Goal: Find contact information: Find contact information

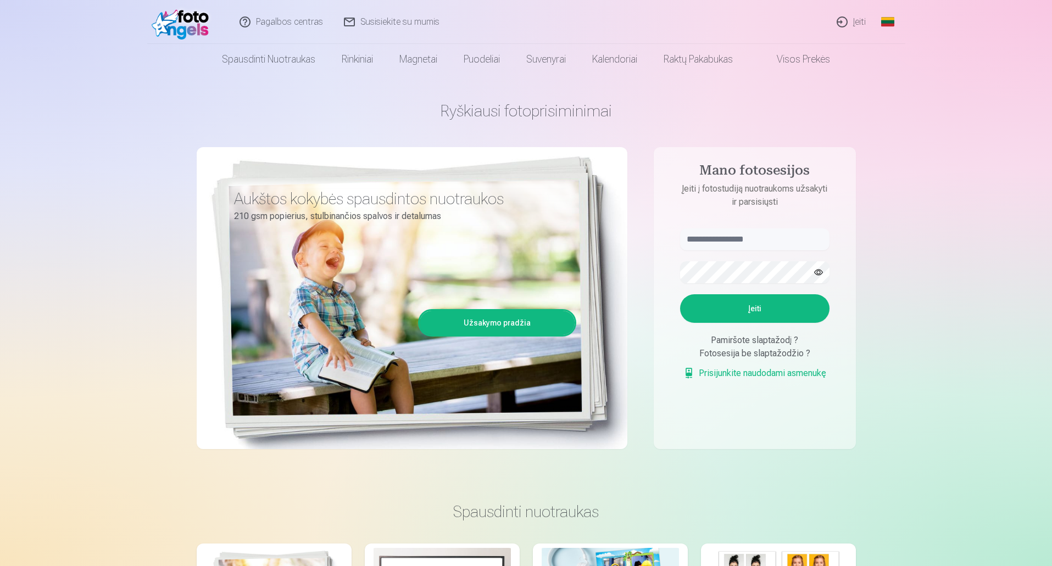
click at [439, 20] on link "Susisiekite su mumis" at bounding box center [392, 22] width 116 height 44
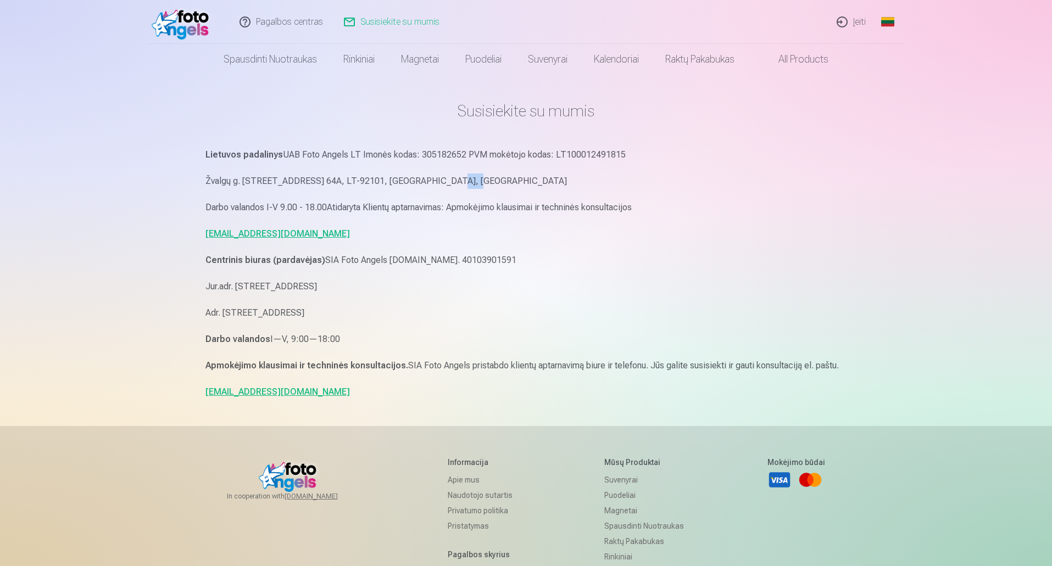
drag, startPoint x: 417, startPoint y: 180, endPoint x: 441, endPoint y: 180, distance: 24.2
click at [441, 180] on p "Žvalgų g. 8, LT-08221, Vilnius, Lietuva Liepų g. 64A, LT-92101, Klaipėda, Lietu…" at bounding box center [526, 181] width 642 height 15
drag, startPoint x: 325, startPoint y: 181, endPoint x: 471, endPoint y: 182, distance: 146.7
click at [471, 182] on p "Žvalgų g. 8, LT-08221, Vilnius, Lietuva Liepų g. 64A, LT-92101, Klaipėda, Lietu…" at bounding box center [526, 181] width 642 height 15
drag, startPoint x: 205, startPoint y: 291, endPoint x: 386, endPoint y: 310, distance: 182.3
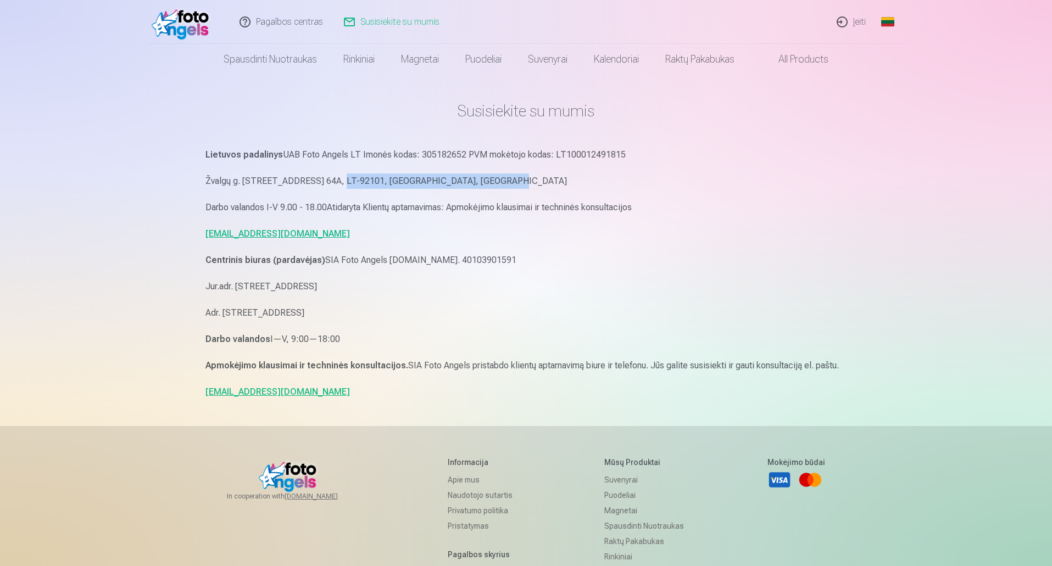
click at [386, 310] on div "Lietuvos padalinys UAB Foto Angels LT Imonės kodas: 305182652 PVM mokėtojo koda…" at bounding box center [526, 273] width 642 height 253
click at [388, 313] on p "Adr. Artilerijas iela 29/31, Riga, Latvia, LV-1009" at bounding box center [526, 312] width 642 height 15
drag, startPoint x: 203, startPoint y: 289, endPoint x: 382, endPoint y: 294, distance: 179.7
click at [363, 293] on div "Susisiekite su mumis Lietuvos padalinys UAB Foto Angels LT Imonės kodas: 305182…" at bounding box center [526, 364] width 659 height 728
drag, startPoint x: 393, startPoint y: 288, endPoint x: 203, endPoint y: 288, distance: 190.6
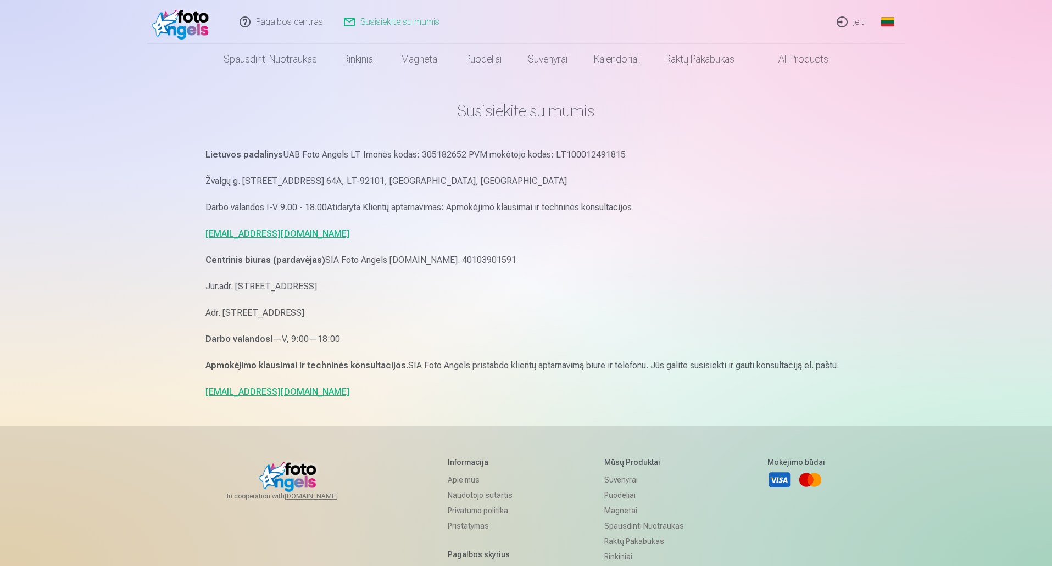
click at [203, 288] on div "Susisiekite su mumis Lietuvos padalinys UAB Foto Angels LT Imonės kodas: 305182…" at bounding box center [526, 364] width 659 height 728
copy p "Jur.adr. Rīga, Dzelzavas iela 74 k-1 - 34, LV-1082"
drag, startPoint x: 197, startPoint y: 317, endPoint x: 403, endPoint y: 313, distance: 206.6
click at [403, 313] on div "Susisiekite su mumis Lietuvos padalinys UAB Foto Angels LT Imonės kodas: 305182…" at bounding box center [526, 364] width 659 height 728
copy p "Adr. Artilerijas iela 29/31, Riga, Latvia, LV-1009"
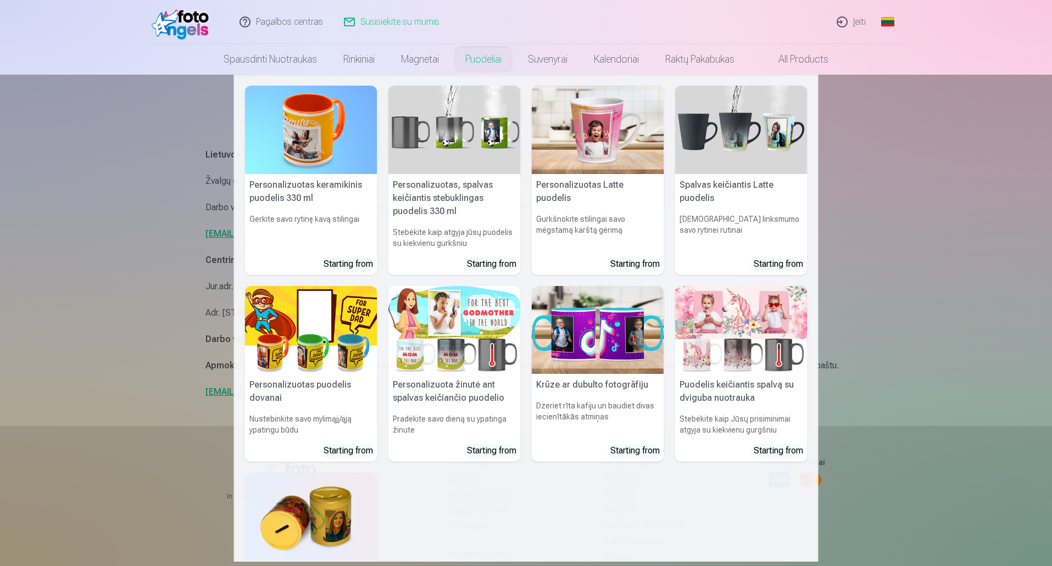
click at [457, 191] on h5 "Personalizuotas, spalvas keičiantis stebuklingas puodelis 330 ml" at bounding box center [454, 198] width 132 height 48
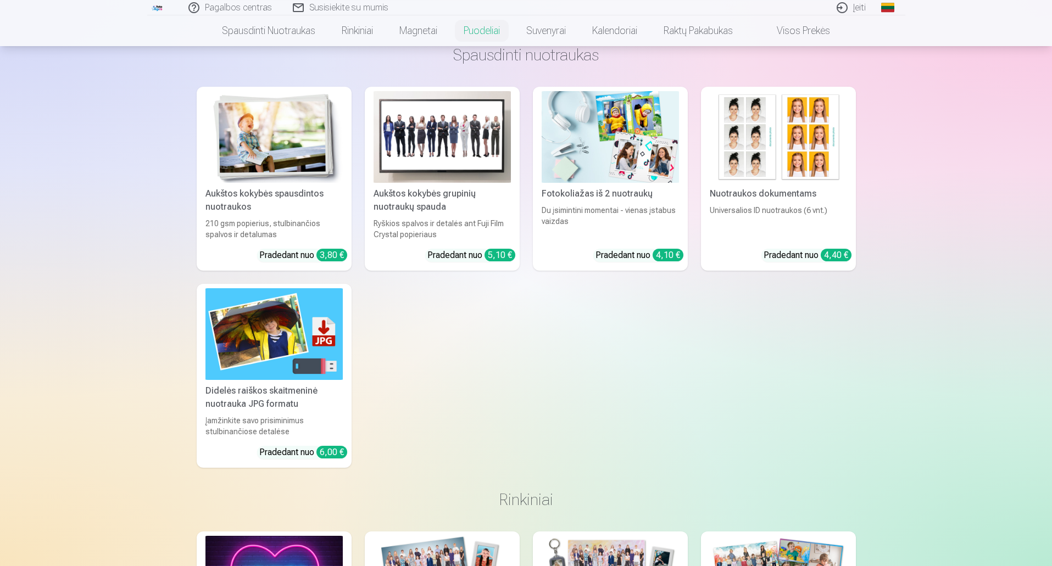
scroll to position [604, 0]
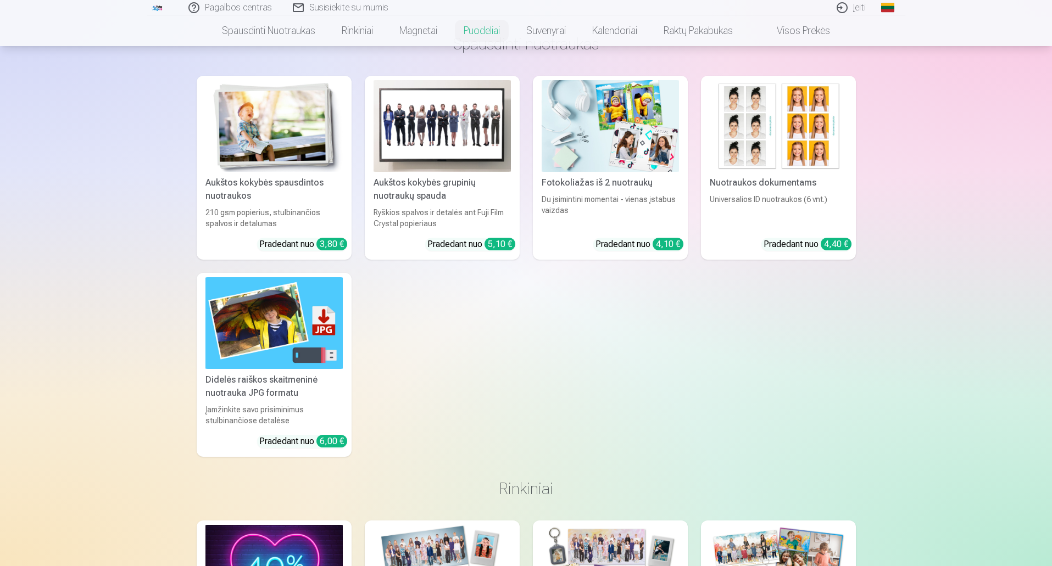
click at [457, 194] on div "Aukštos kokybės grupinių nuotraukų spauda" at bounding box center [442, 189] width 146 height 26
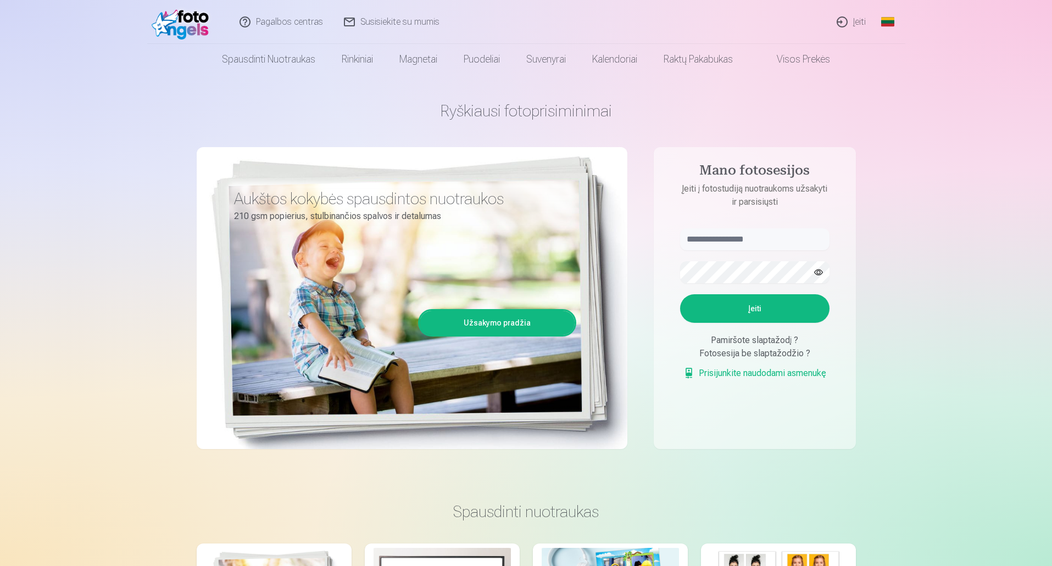
click at [297, 18] on link "Pagalbos centras" at bounding box center [282, 22] width 104 height 44
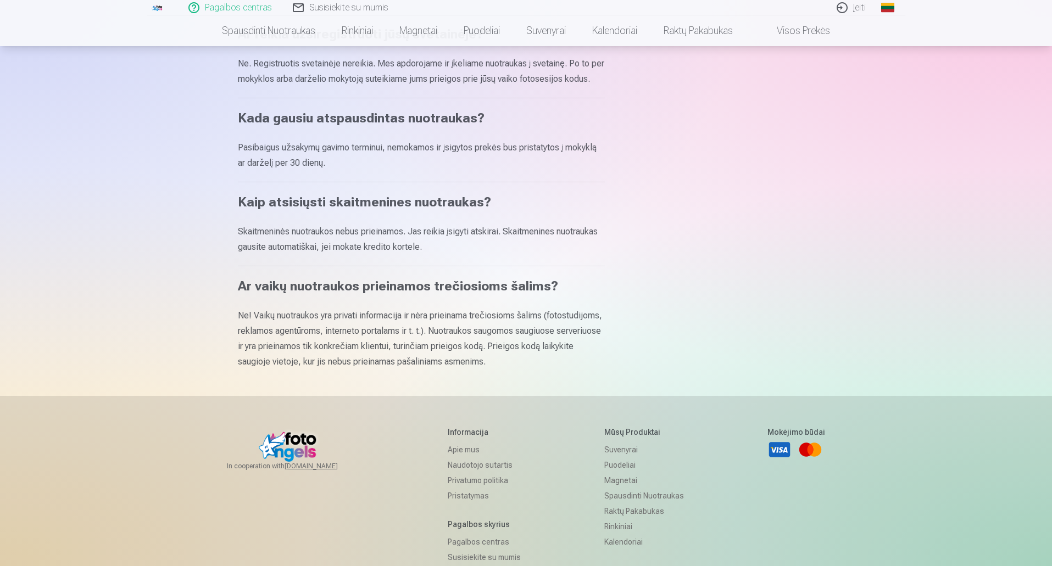
scroll to position [494, 0]
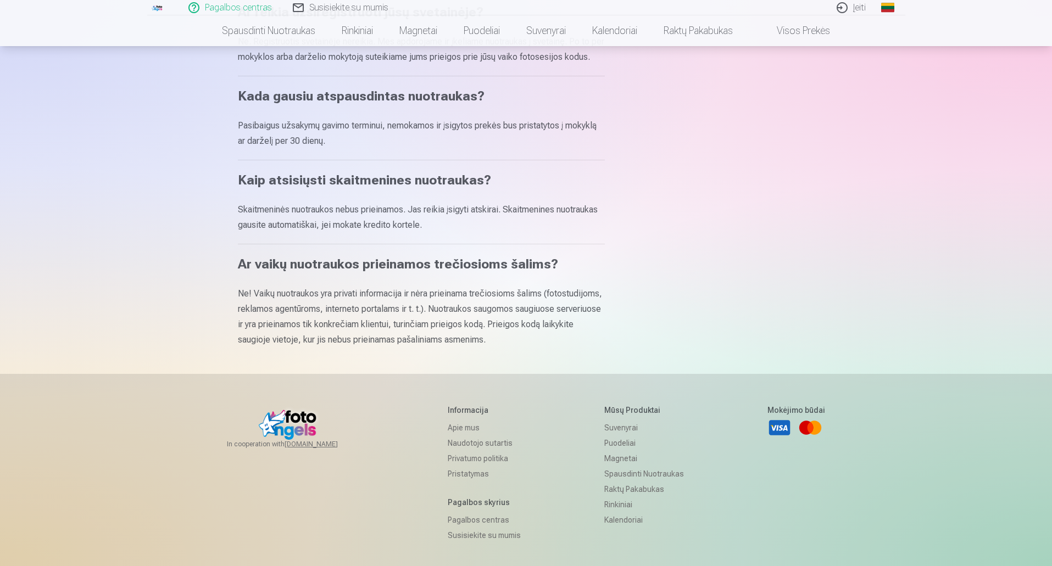
click at [470, 421] on link "Apie mus" at bounding box center [484, 427] width 73 height 15
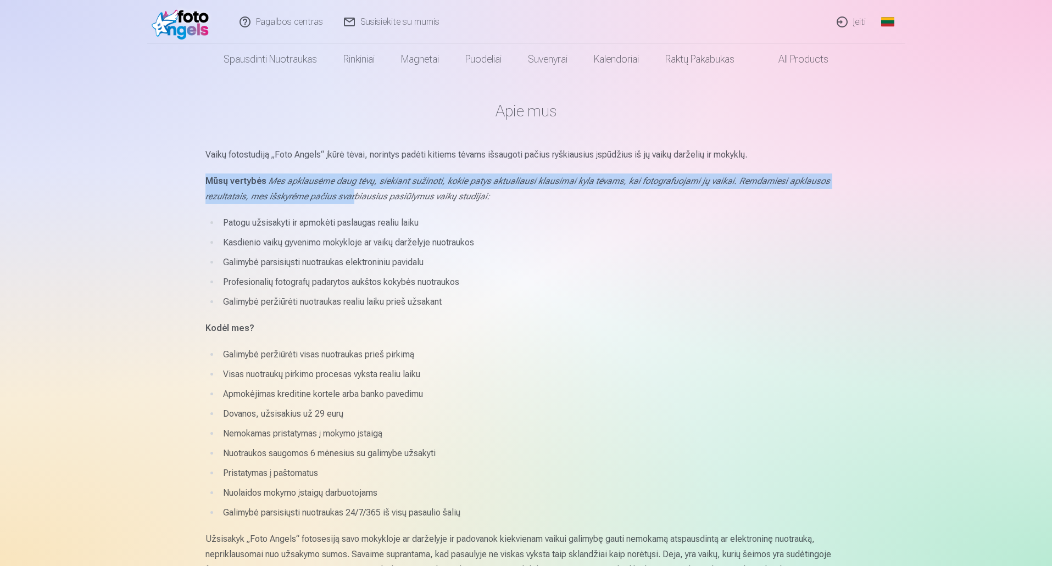
drag, startPoint x: 202, startPoint y: 183, endPoint x: 355, endPoint y: 203, distance: 153.9
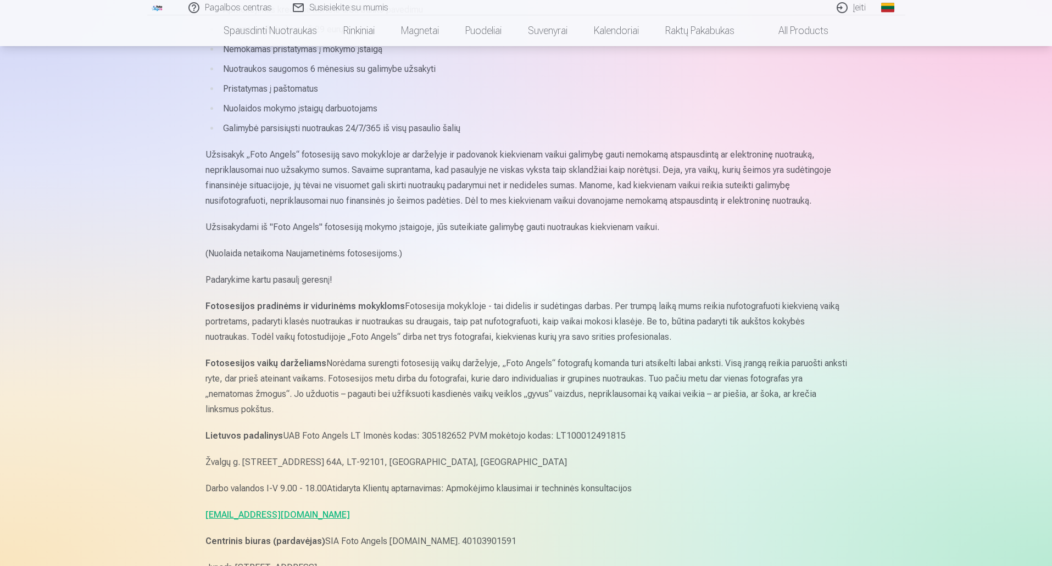
scroll to position [439, 0]
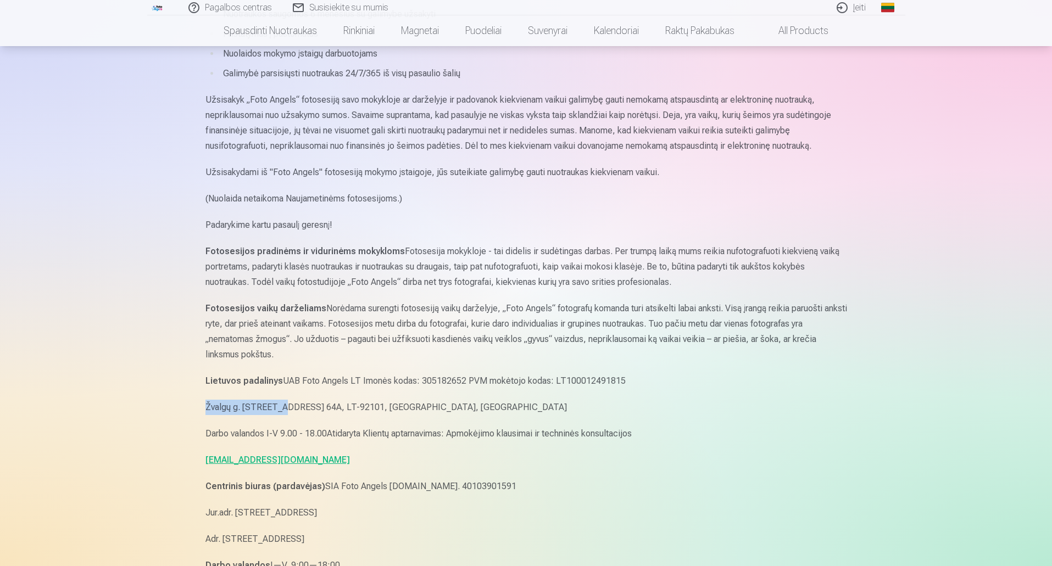
drag, startPoint x: 200, startPoint y: 415, endPoint x: 281, endPoint y: 409, distance: 81.0
click at [281, 409] on div "Apie mus Vaikų fotostudiją „Foto Angels“ įkūrė tėvai, norintys padėti kitiems t…" at bounding box center [526, 258] width 659 height 1394
drag, startPoint x: 353, startPoint y: 409, endPoint x: 441, endPoint y: 389, distance: 89.5
click at [441, 389] on div "Vaikų fotostudiją „Foto Angels“ įkūrė tėvai, norintys padėti kitiems tėvams išs…" at bounding box center [526, 167] width 642 height 918
copy p "Liepų g. 64A, LT-92101"
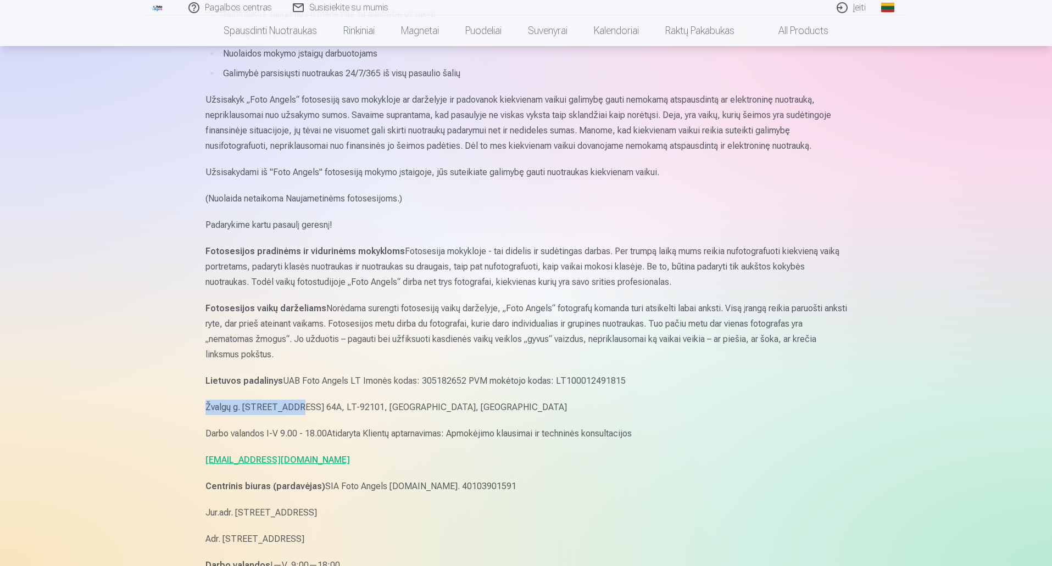
drag, startPoint x: 202, startPoint y: 406, endPoint x: 291, endPoint y: 411, distance: 89.1
click at [291, 411] on div "Apie mus Vaikų fotostudiją „Foto Angels“ įkūrė tėvai, norintys padėti kitiems t…" at bounding box center [526, 258] width 659 height 1394
drag, startPoint x: 283, startPoint y: 407, endPoint x: 308, endPoint y: 413, distance: 24.9
click at [308, 413] on p "Žvalgų g. 8, LT-08221, Vilnius, Lietuva Liepų g. 64A, LT-92101, Klaipėda, Lietu…" at bounding box center [526, 407] width 642 height 15
drag, startPoint x: 204, startPoint y: 410, endPoint x: 289, endPoint y: 415, distance: 85.2
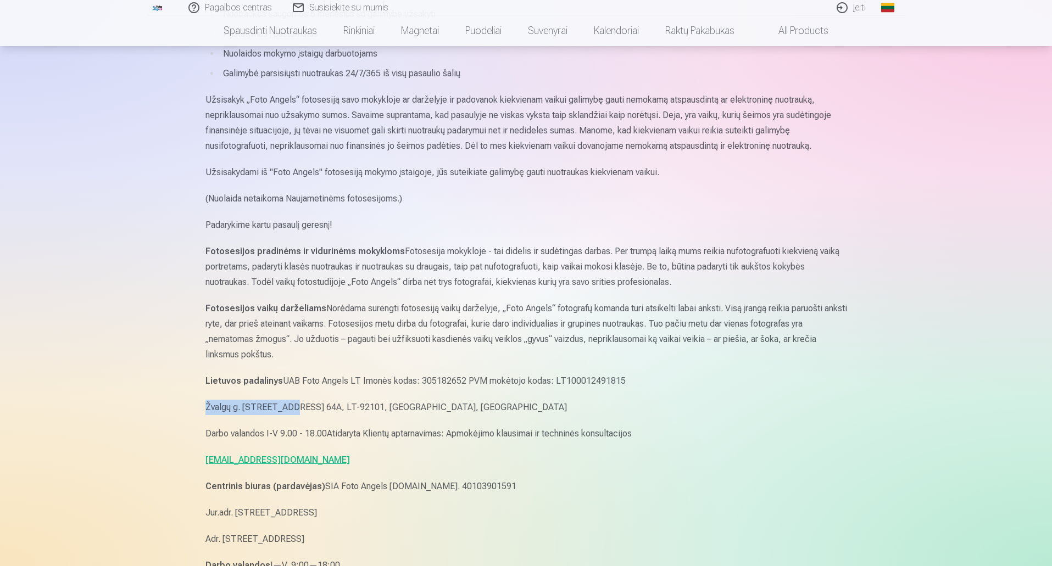
click at [289, 415] on div "Apie mus Vaikų fotostudiją „Foto Angels“ įkūrė tėvai, norintys padėti kitiems t…" at bounding box center [526, 258] width 659 height 1394
copy p "Žvalgų g. 8, LT-08221"
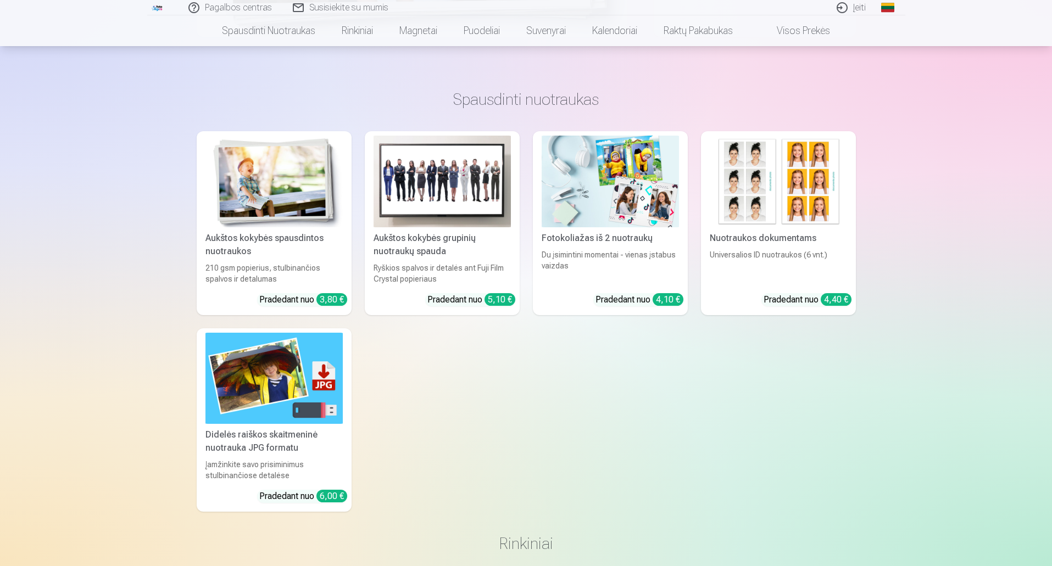
scroll to position [220, 0]
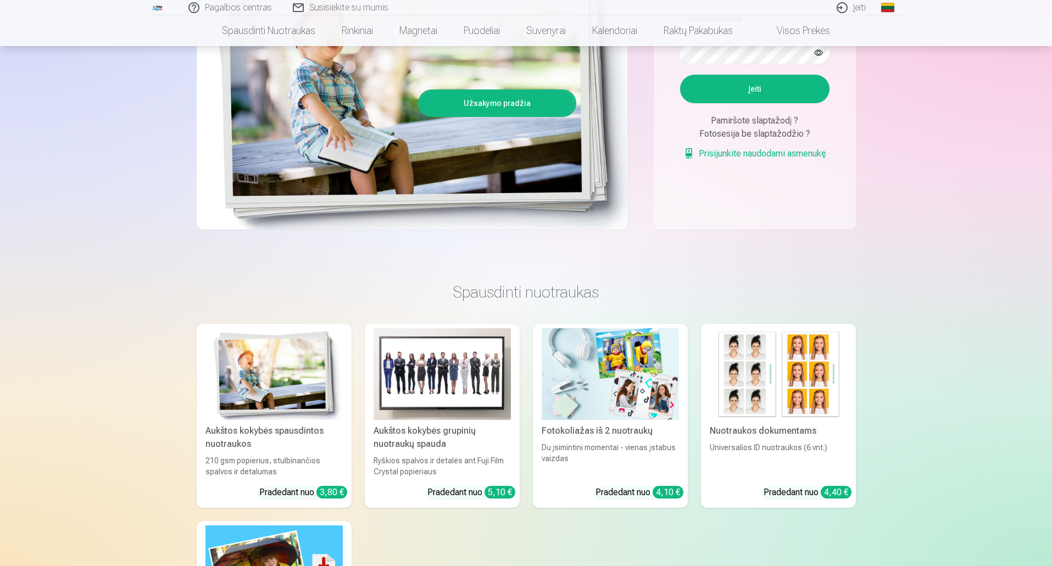
click at [884, 6] on link "Global" at bounding box center [888, 7] width 22 height 15
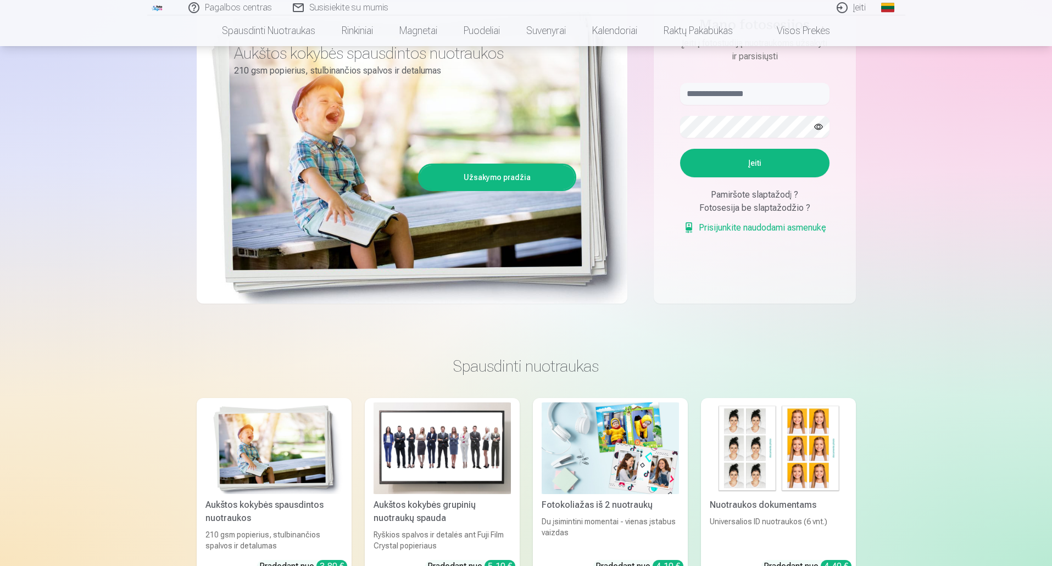
scroll to position [0, 0]
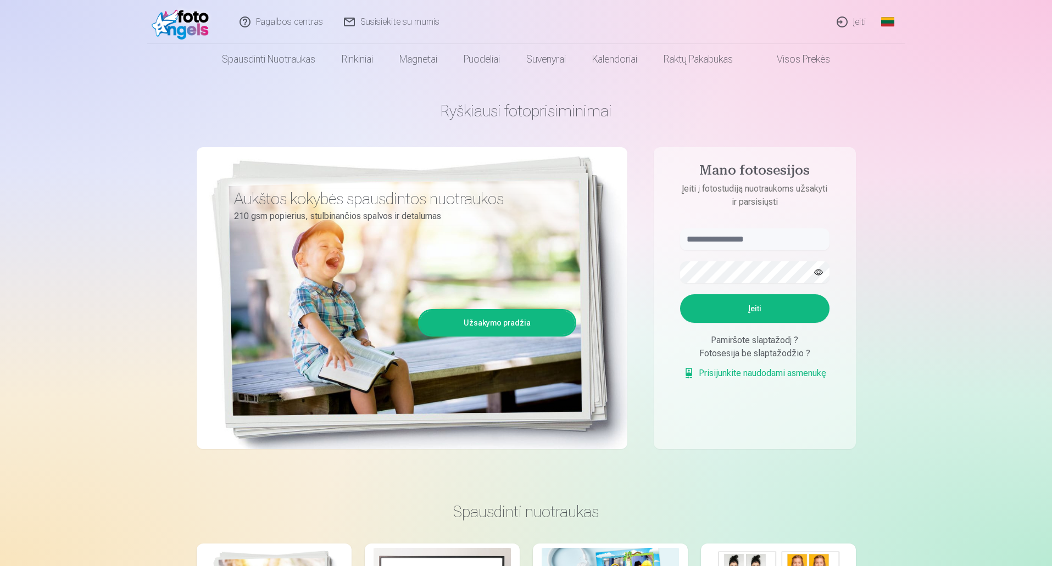
click at [265, 13] on link "Pagalbos centras" at bounding box center [282, 22] width 104 height 44
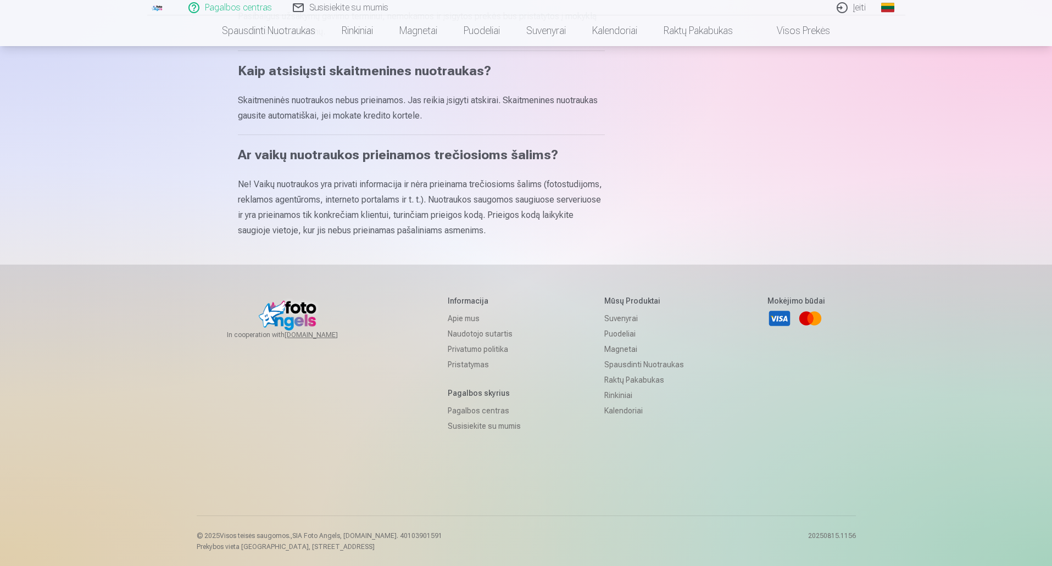
scroll to position [604, 0]
click at [621, 360] on link "Spausdinti nuotraukas" at bounding box center [644, 363] width 80 height 15
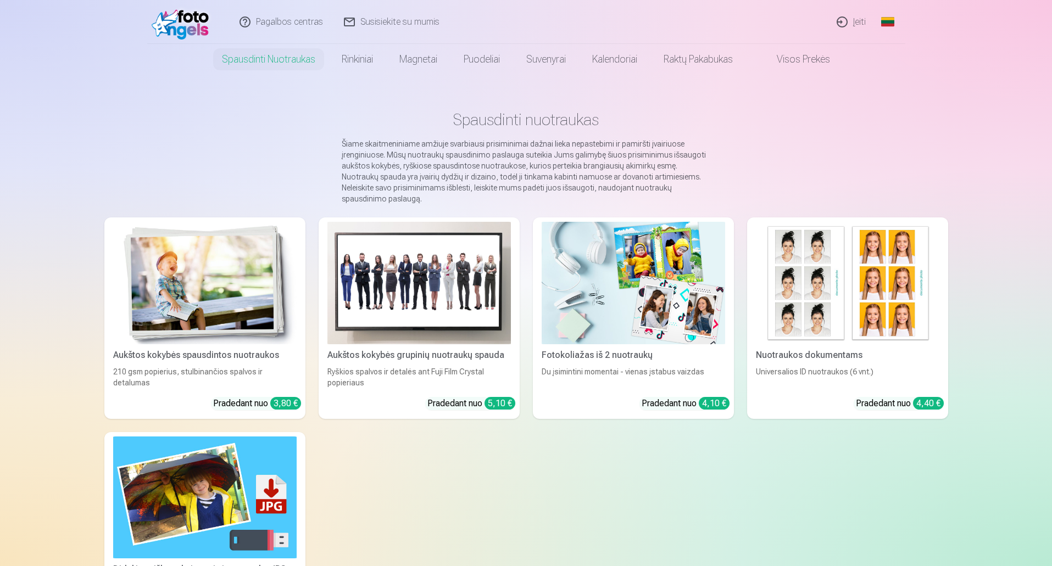
click at [906, 227] on img at bounding box center [847, 283] width 183 height 122
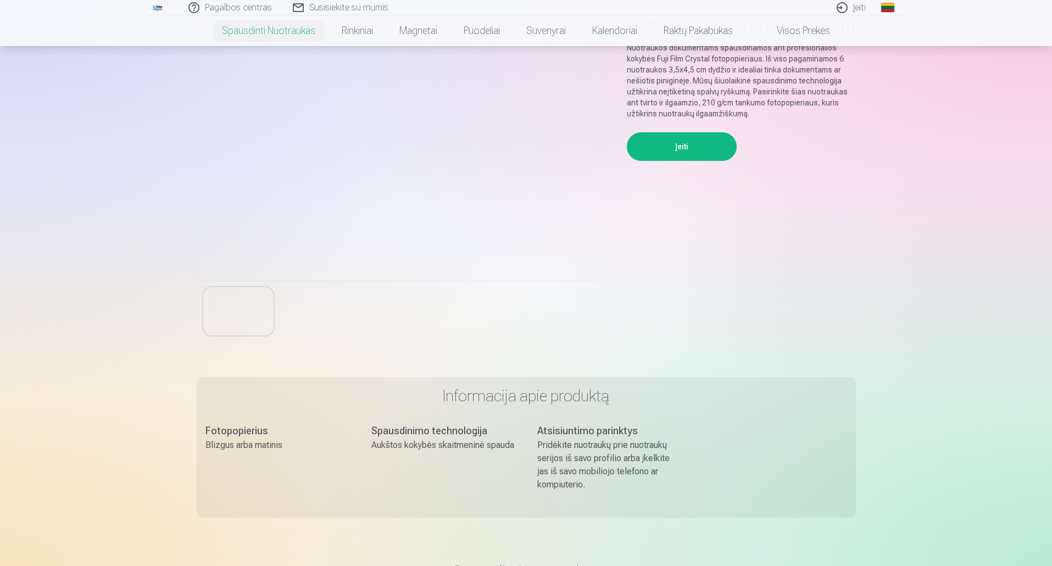
scroll to position [165, 0]
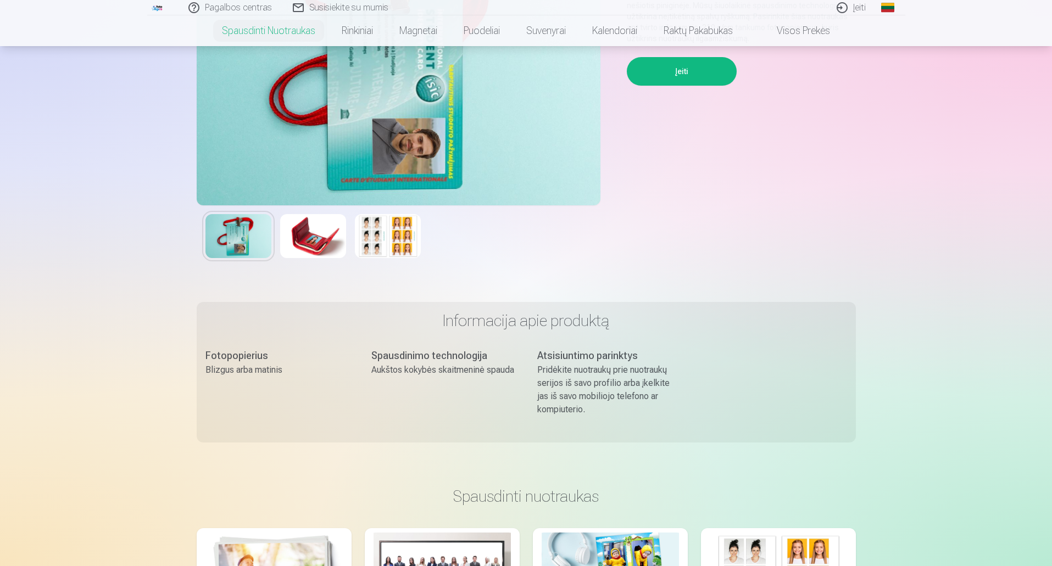
click at [416, 241] on img at bounding box center [388, 236] width 66 height 44
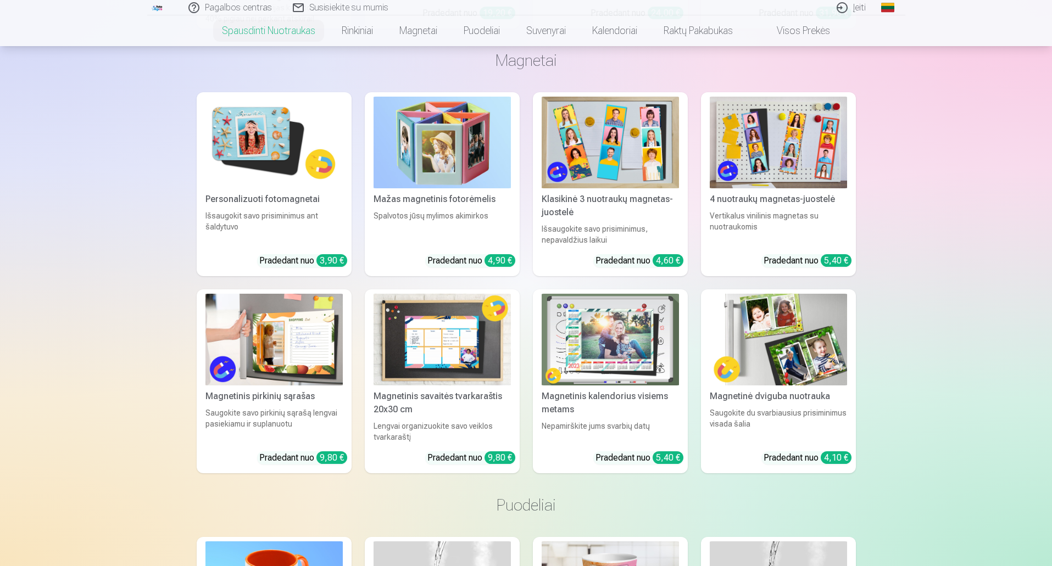
scroll to position [1483, 0]
